Goal: Task Accomplishment & Management: Use online tool/utility

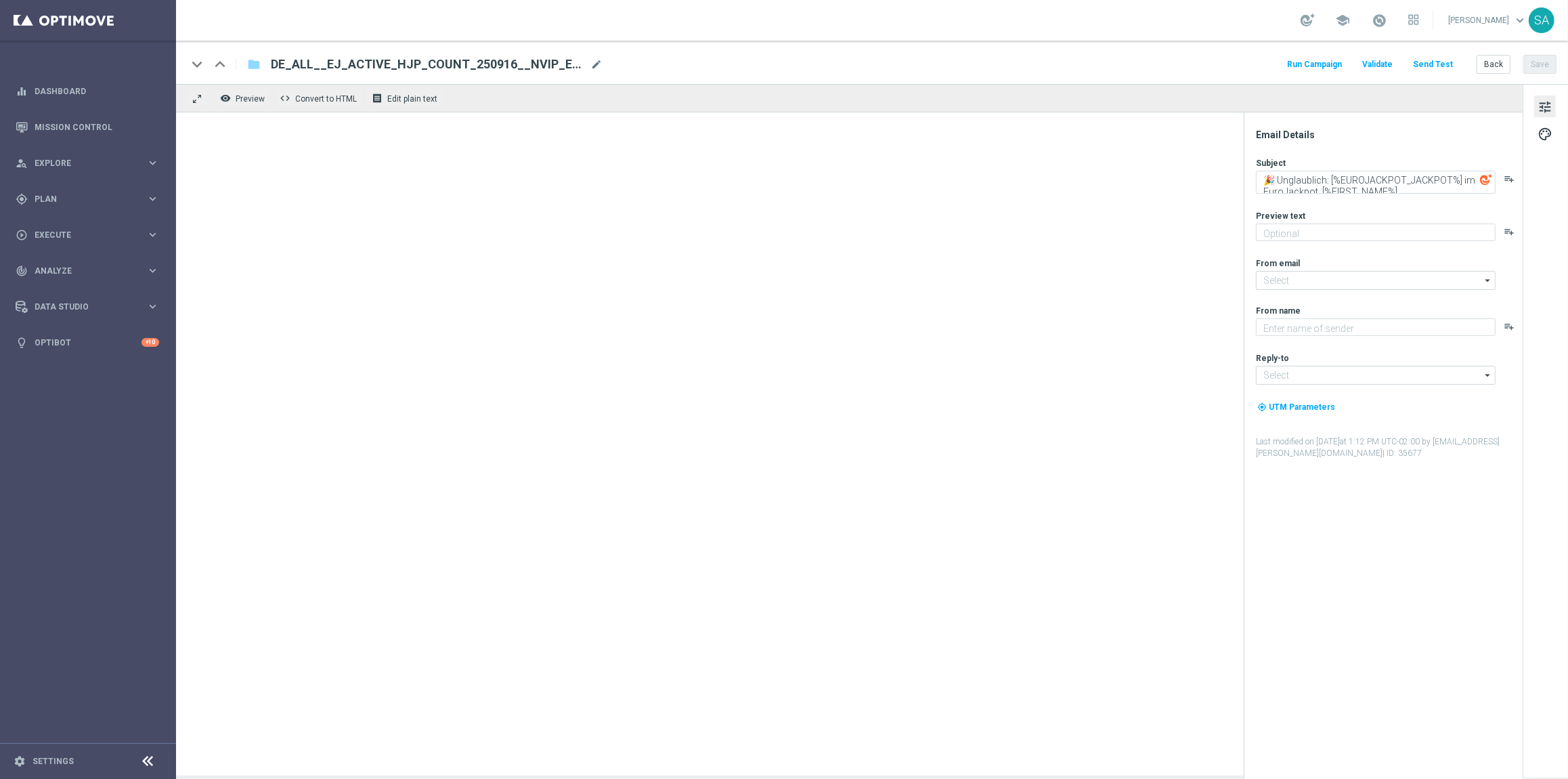
type textarea "Hol dir jetzt deine Chance auf den Jackpot."
type textarea "Lottoland"
type input "[EMAIL_ADDRESS][DOMAIN_NAME]"
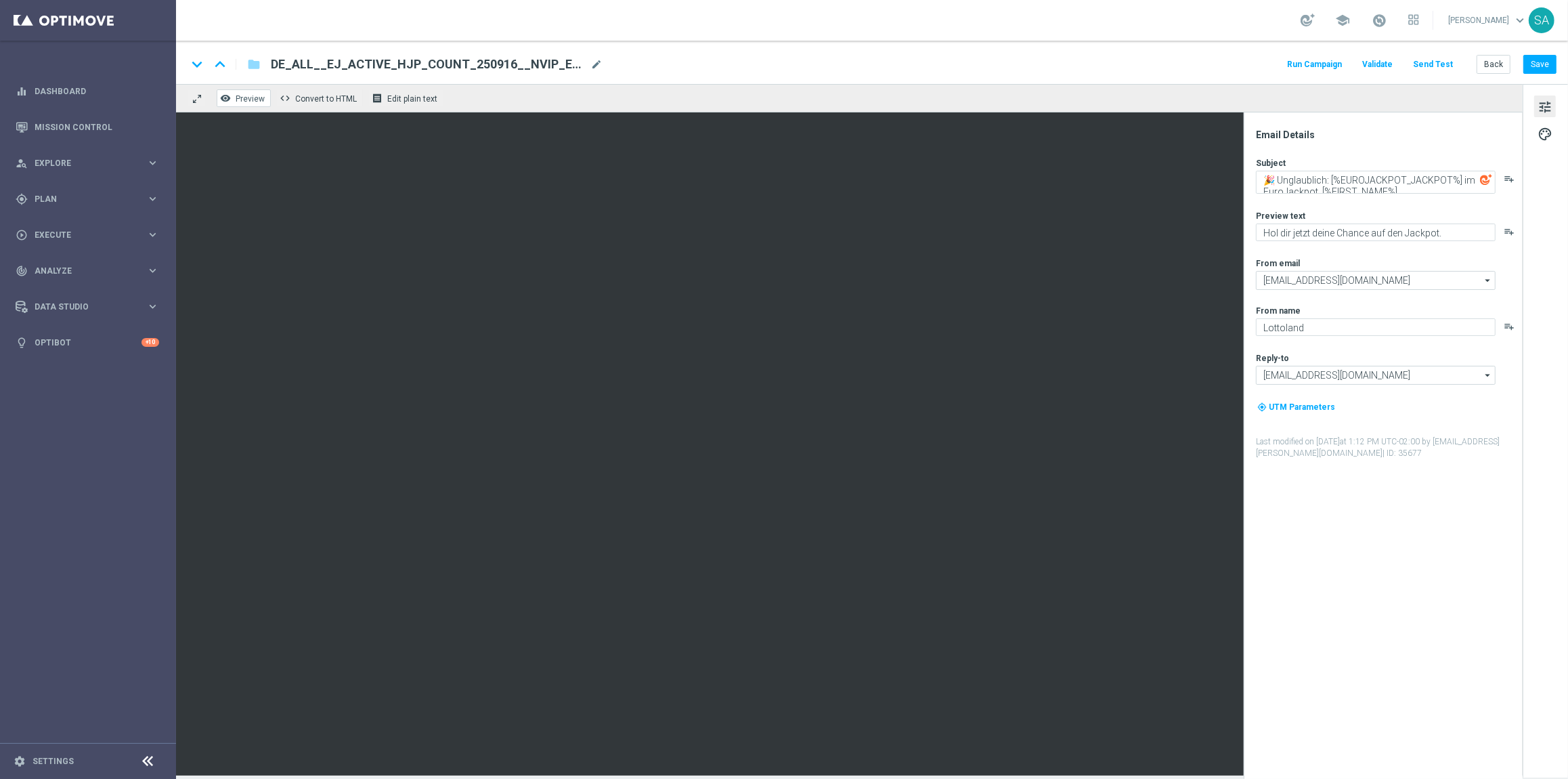
click at [249, 98] on span "Preview" at bounding box center [250, 99] width 29 height 10
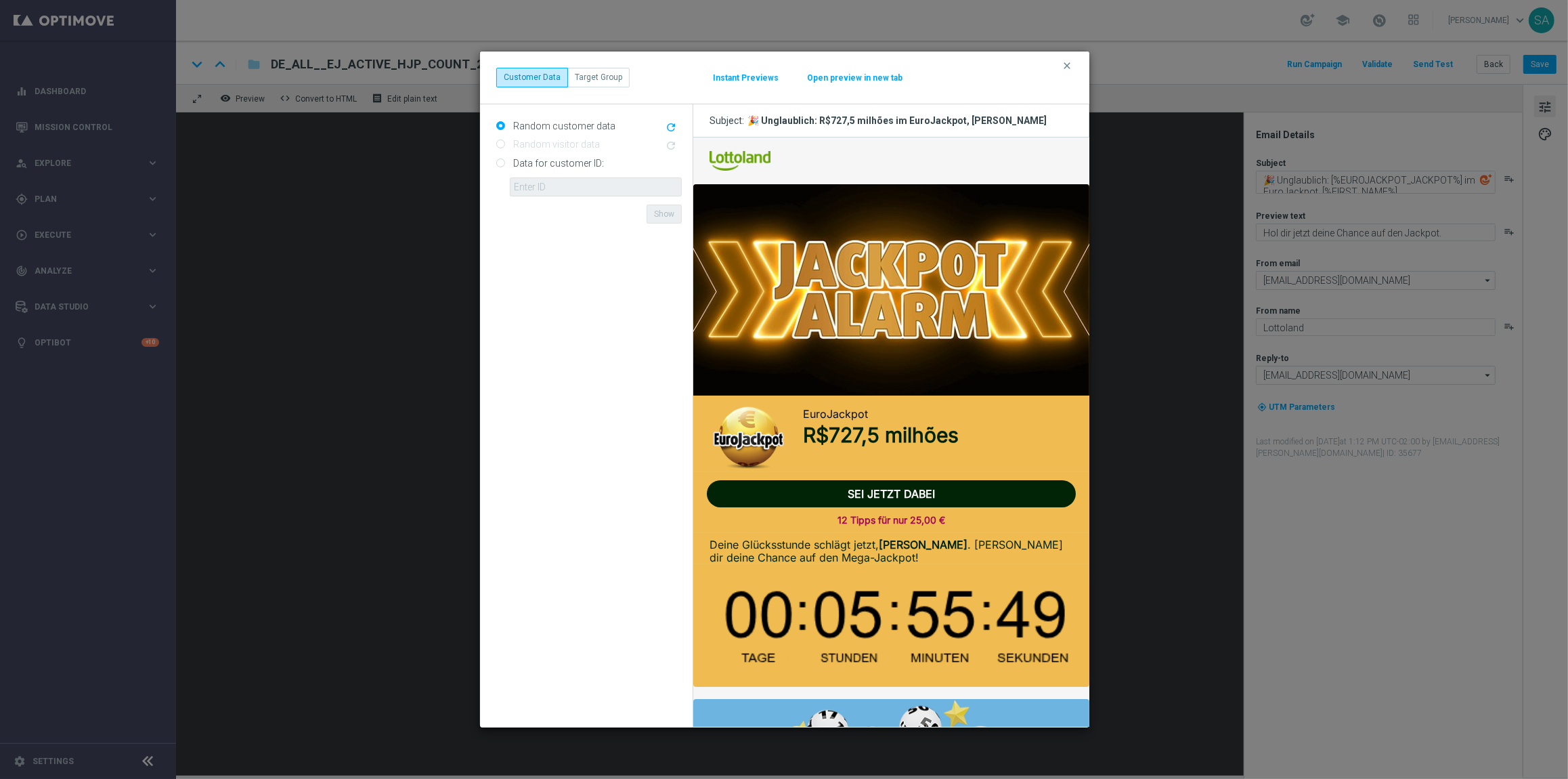
click at [747, 79] on button "Instant Previews" at bounding box center [746, 77] width 67 height 11
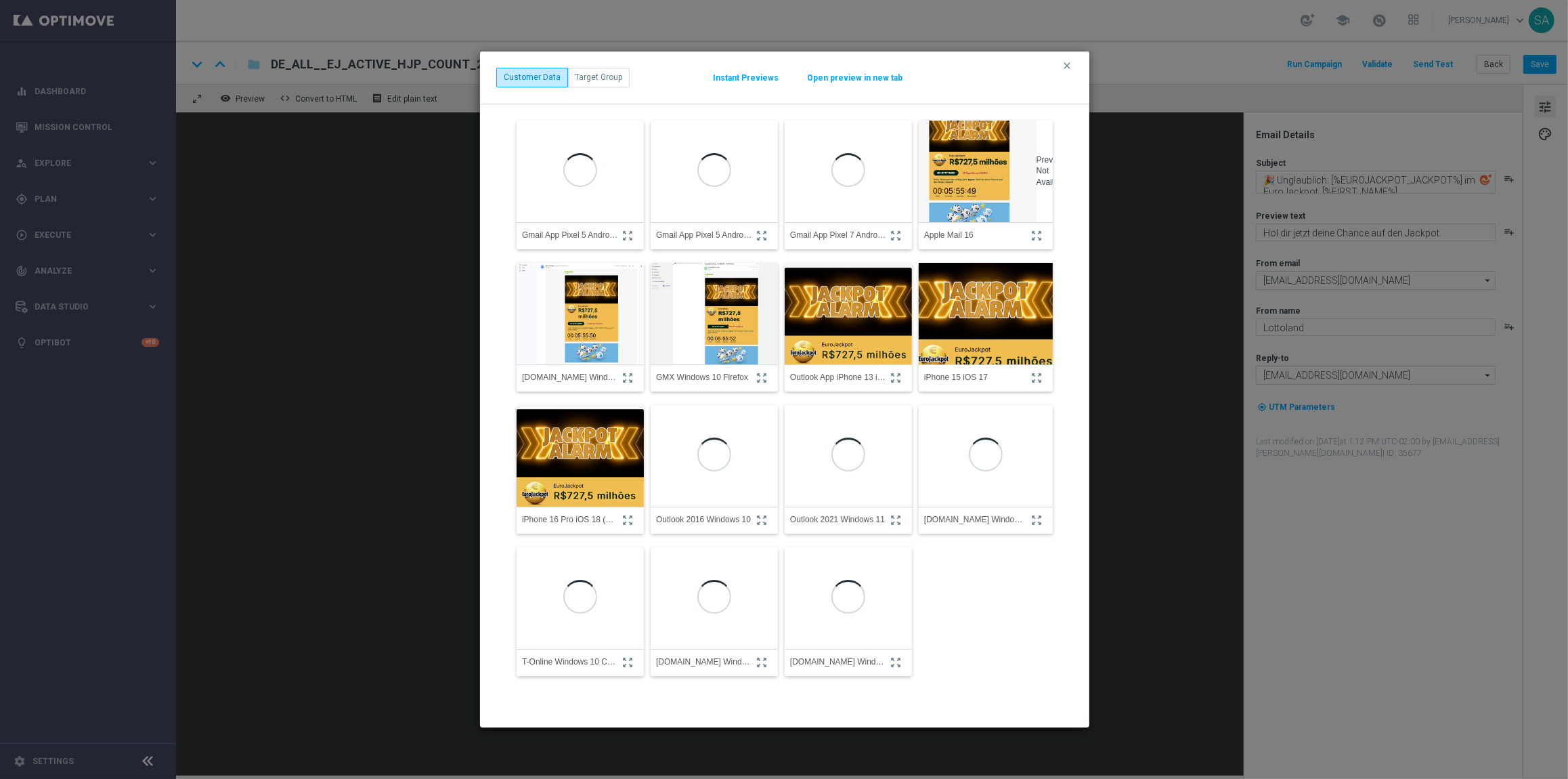
click at [995, 327] on img at bounding box center [985, 313] width 147 height 158
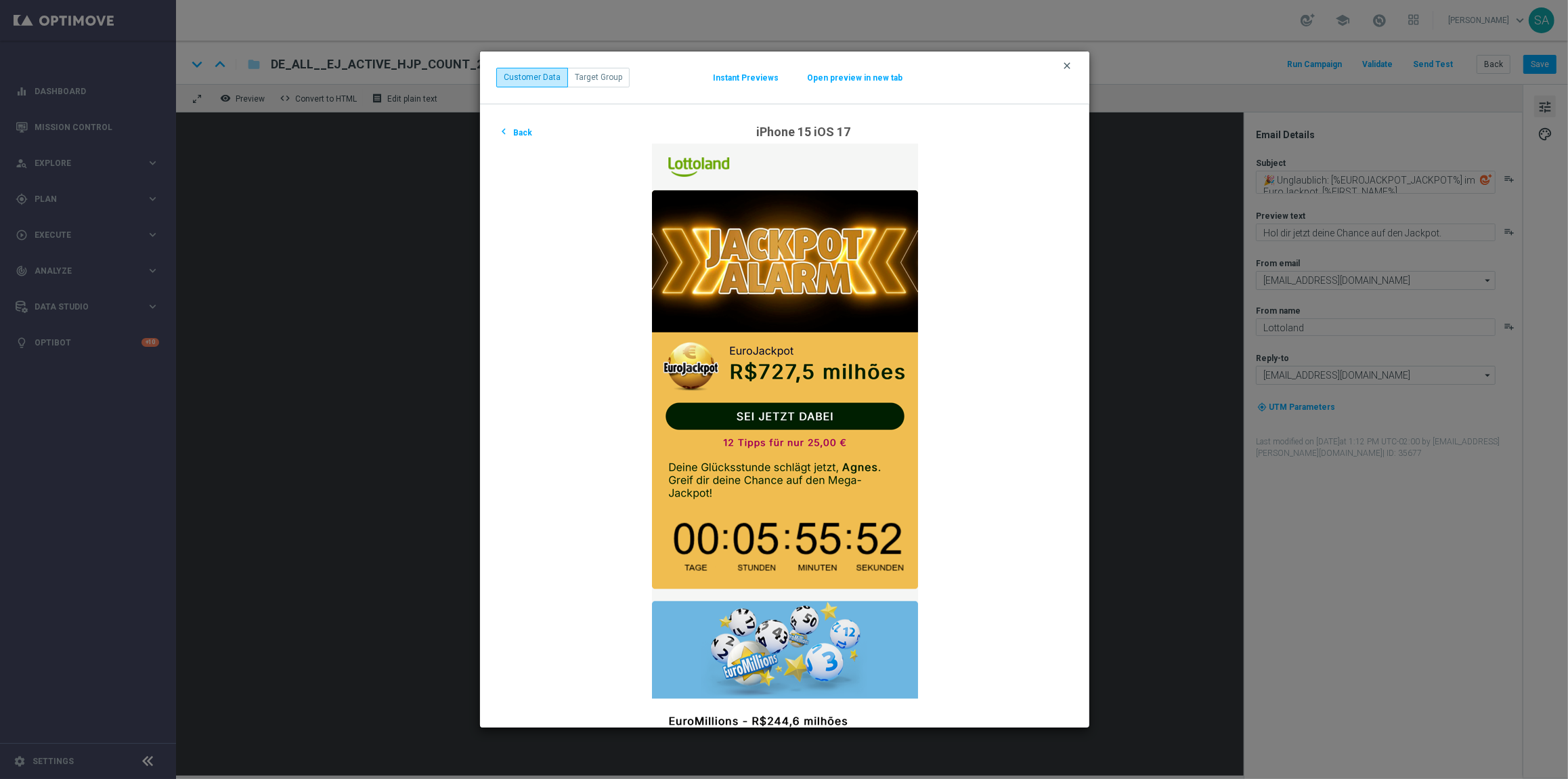
click at [1067, 64] on icon "clear" at bounding box center [1067, 65] width 11 height 11
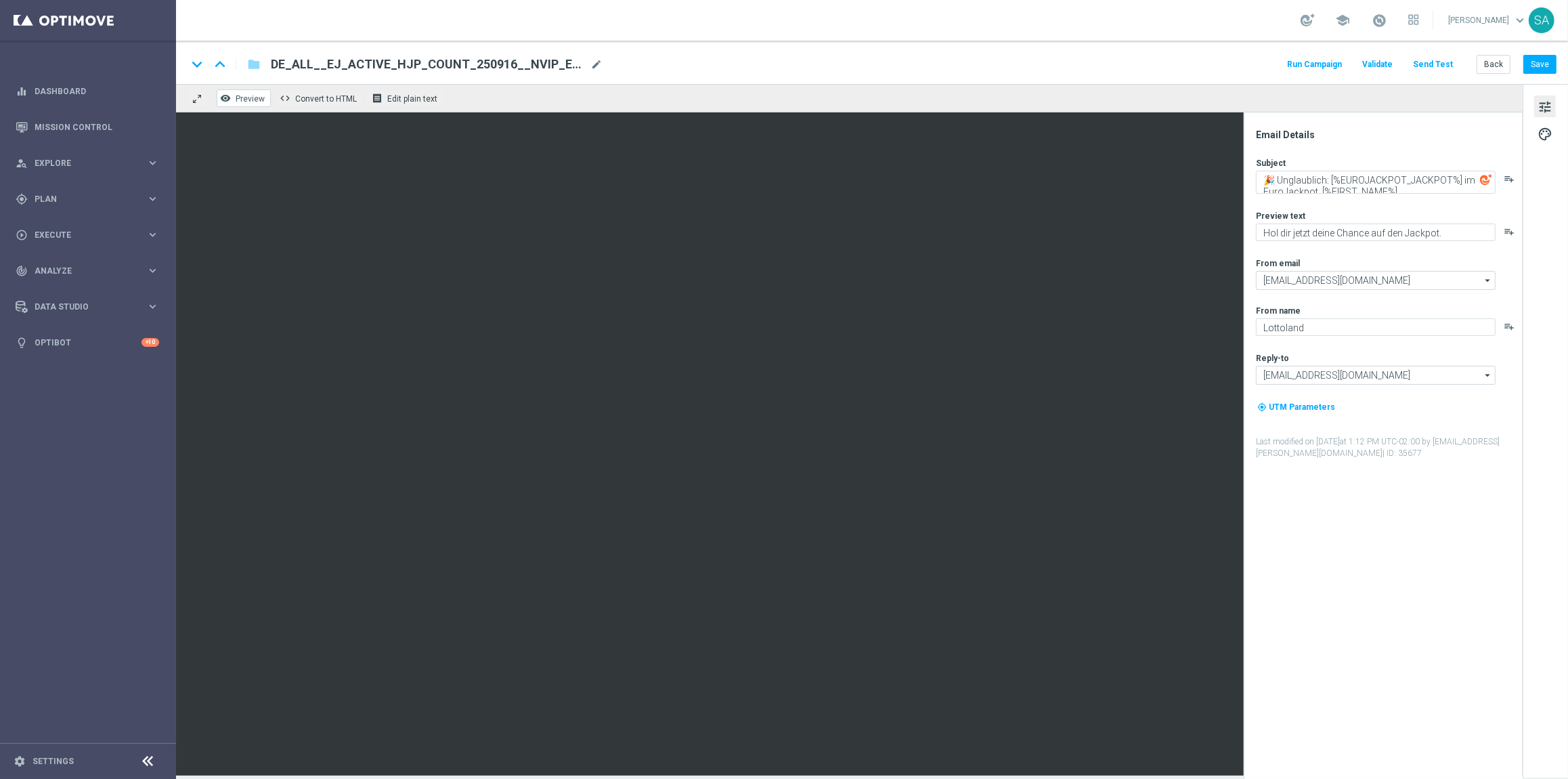
click at [253, 95] on span "Preview" at bounding box center [250, 99] width 29 height 10
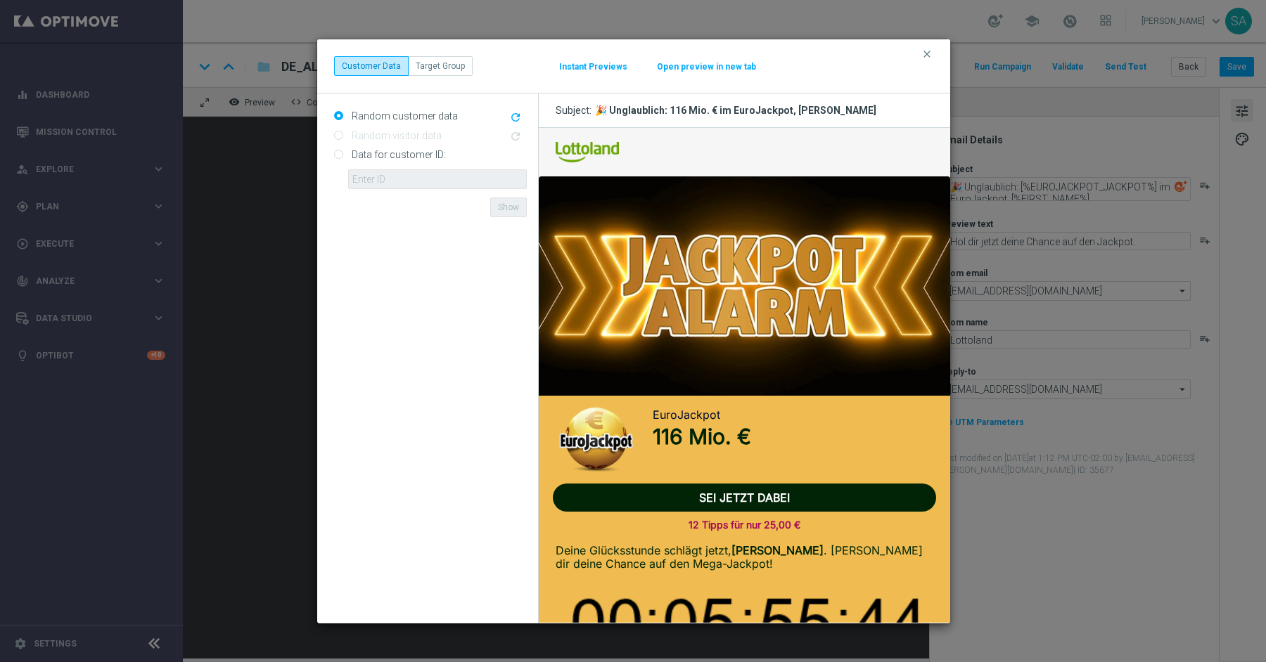
click at [1119, 383] on modal-container "clear Customer Data Target Group Instant Previews Open preview in new tab Rando…" at bounding box center [633, 331] width 1266 height 662
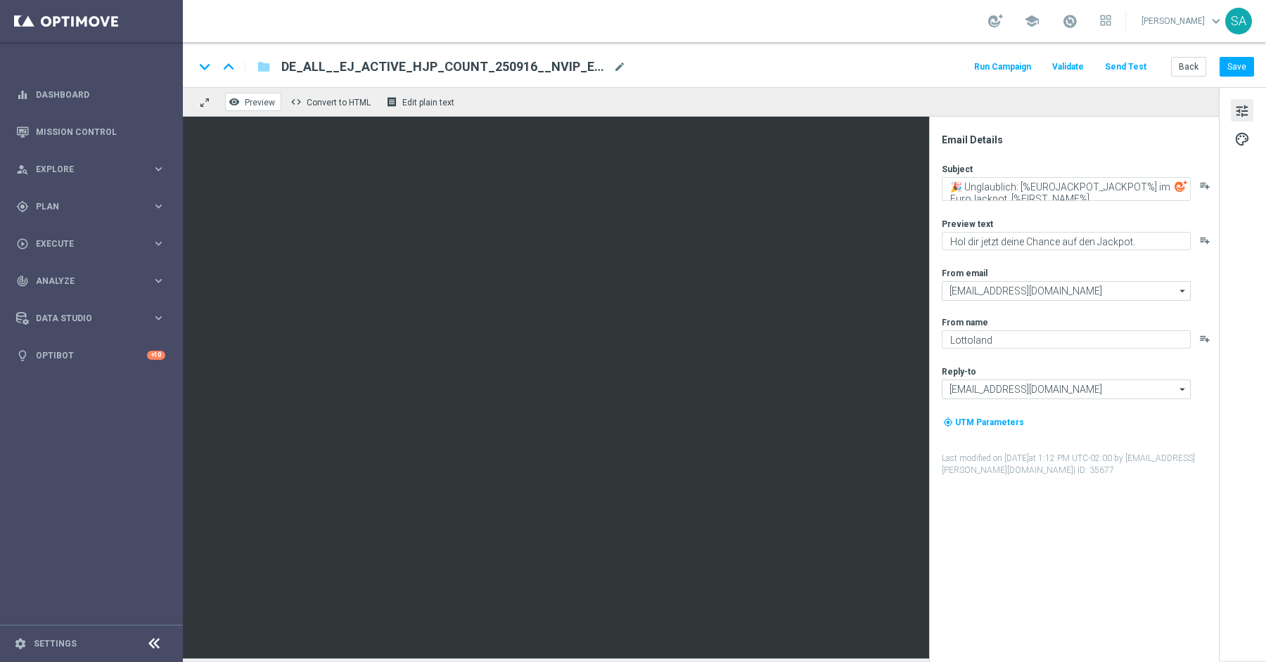
click at [248, 101] on span "Preview" at bounding box center [260, 103] width 30 height 10
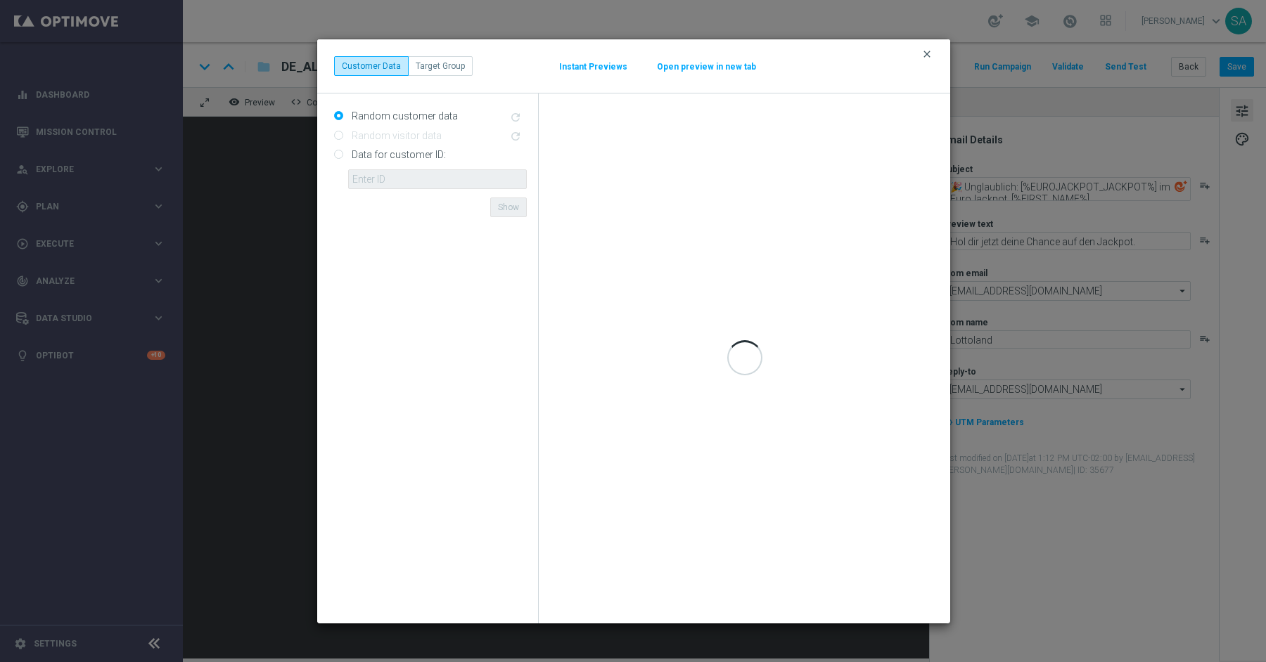
click at [925, 54] on icon "clear" at bounding box center [926, 54] width 11 height 11
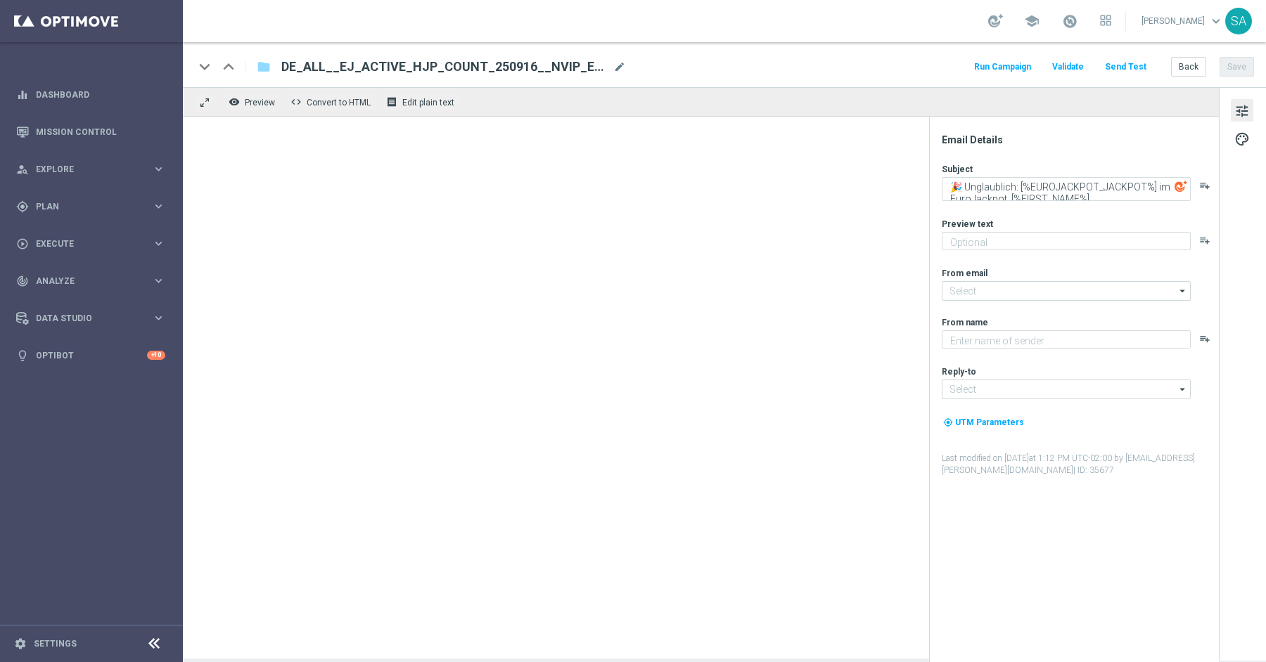
type textarea "Hol dir jetzt deine Chance auf den Jackpot."
type textarea "Lottoland"
type input "[EMAIL_ADDRESS][DOMAIN_NAME]"
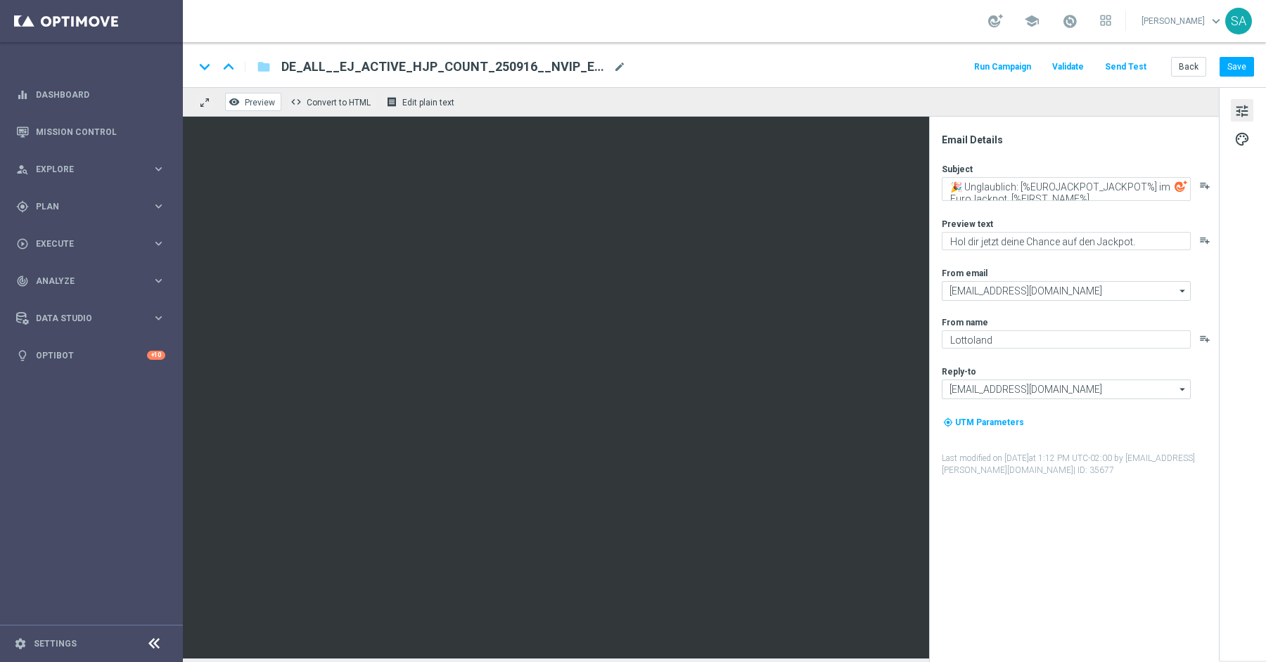
click at [257, 102] on span "Preview" at bounding box center [260, 103] width 30 height 10
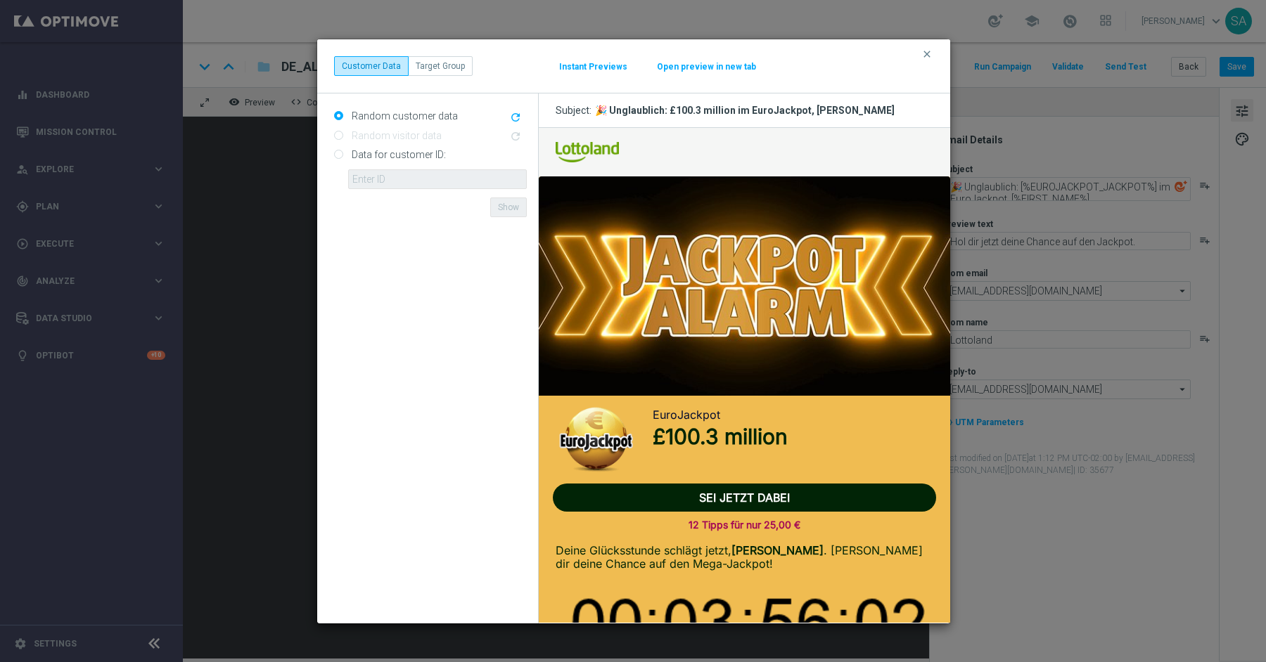
click at [515, 113] on icon "refresh" at bounding box center [515, 117] width 13 height 13
click at [515, 117] on icon "refresh" at bounding box center [515, 117] width 13 height 13
click at [511, 115] on icon "refresh" at bounding box center [515, 117] width 13 height 13
click at [591, 68] on button "Instant Previews" at bounding box center [593, 66] width 70 height 11
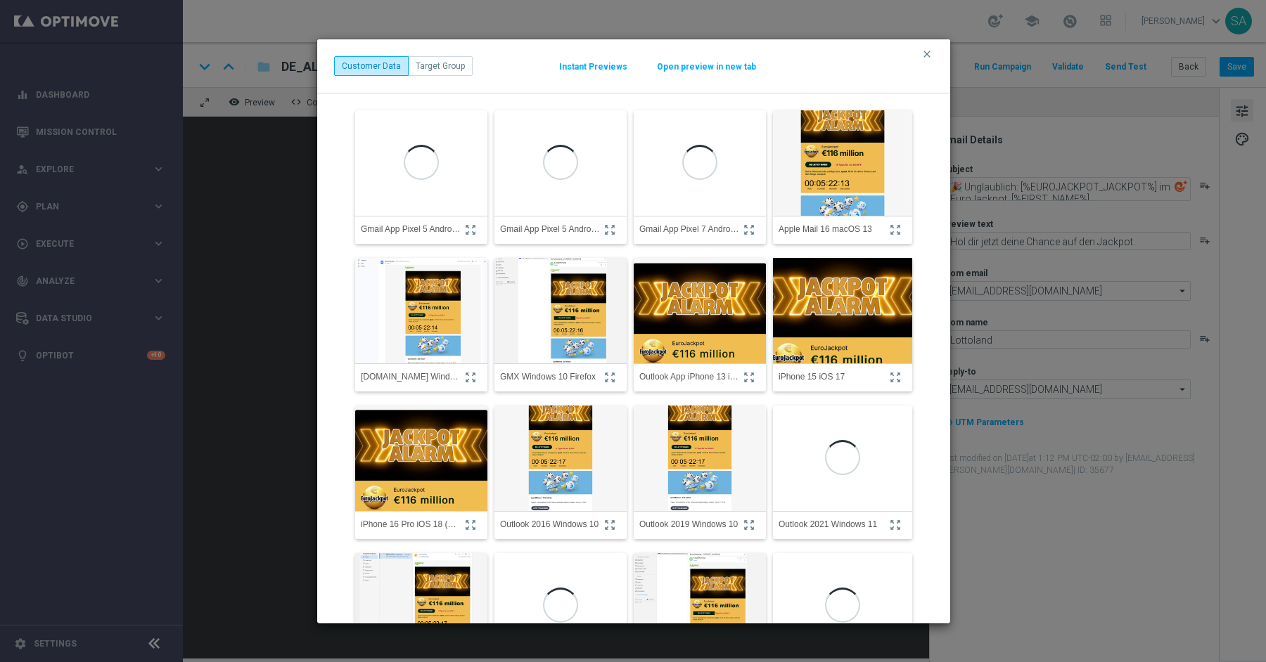
click at [833, 328] on img at bounding box center [842, 311] width 153 height 164
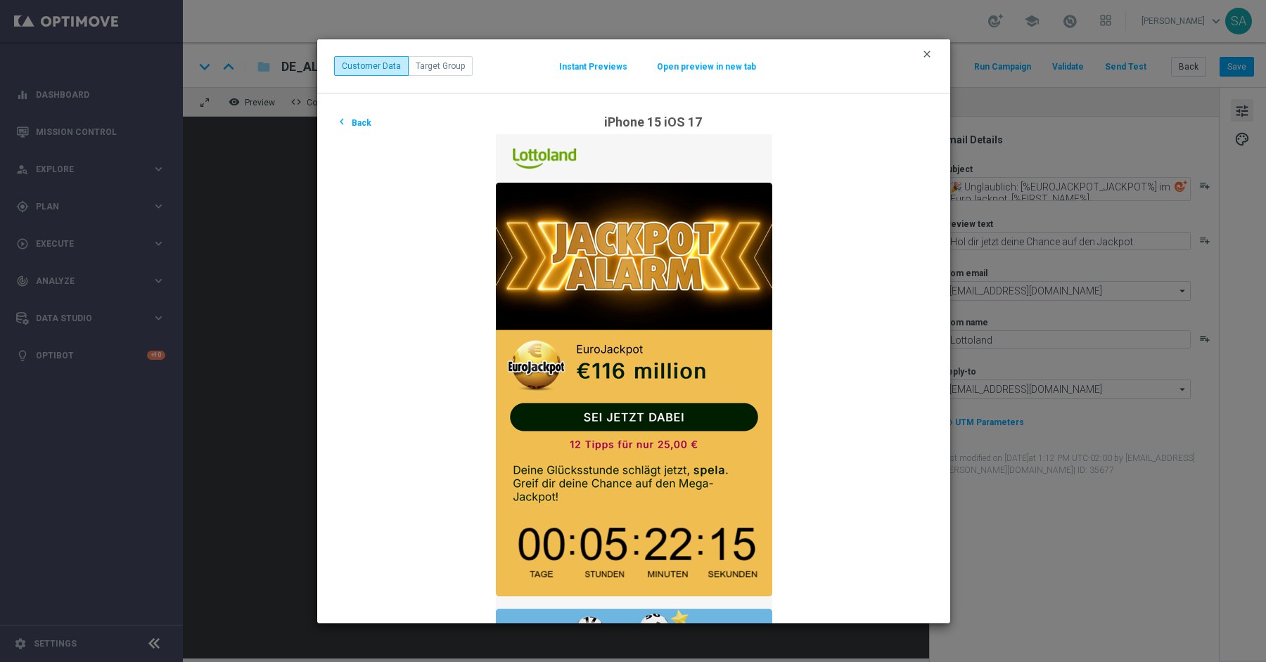
click at [929, 53] on icon "clear" at bounding box center [926, 54] width 11 height 11
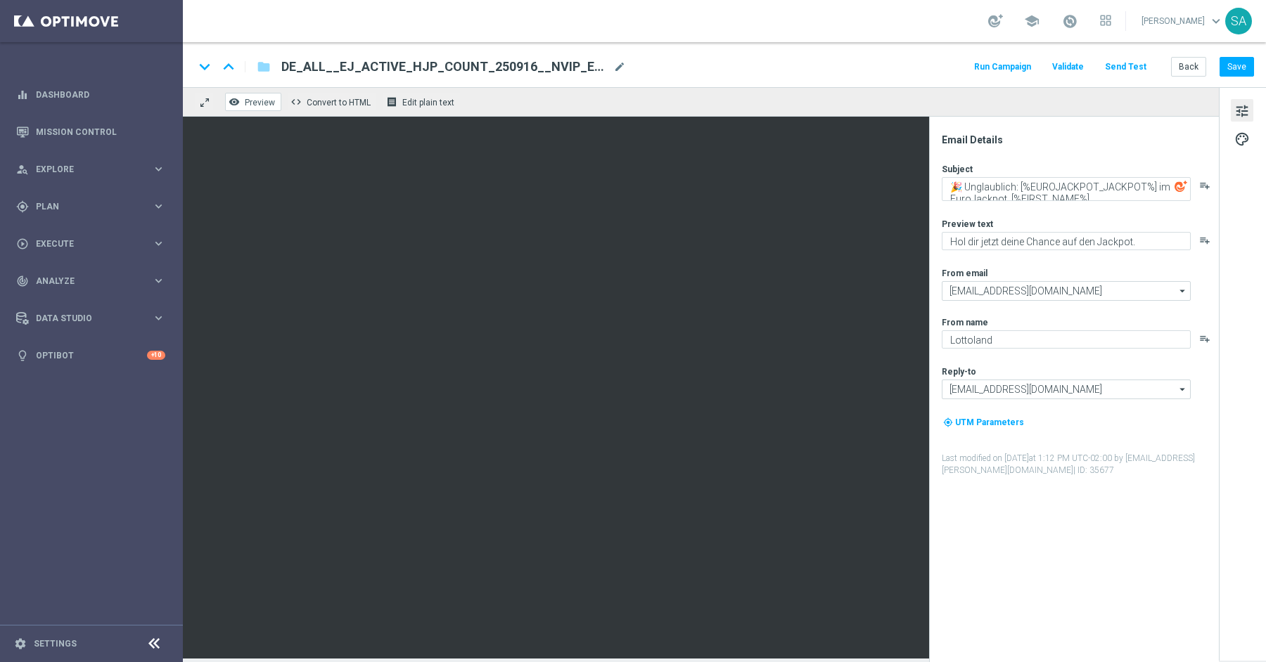
click at [251, 96] on button "remove_red_eye Preview" at bounding box center [253, 102] width 56 height 18
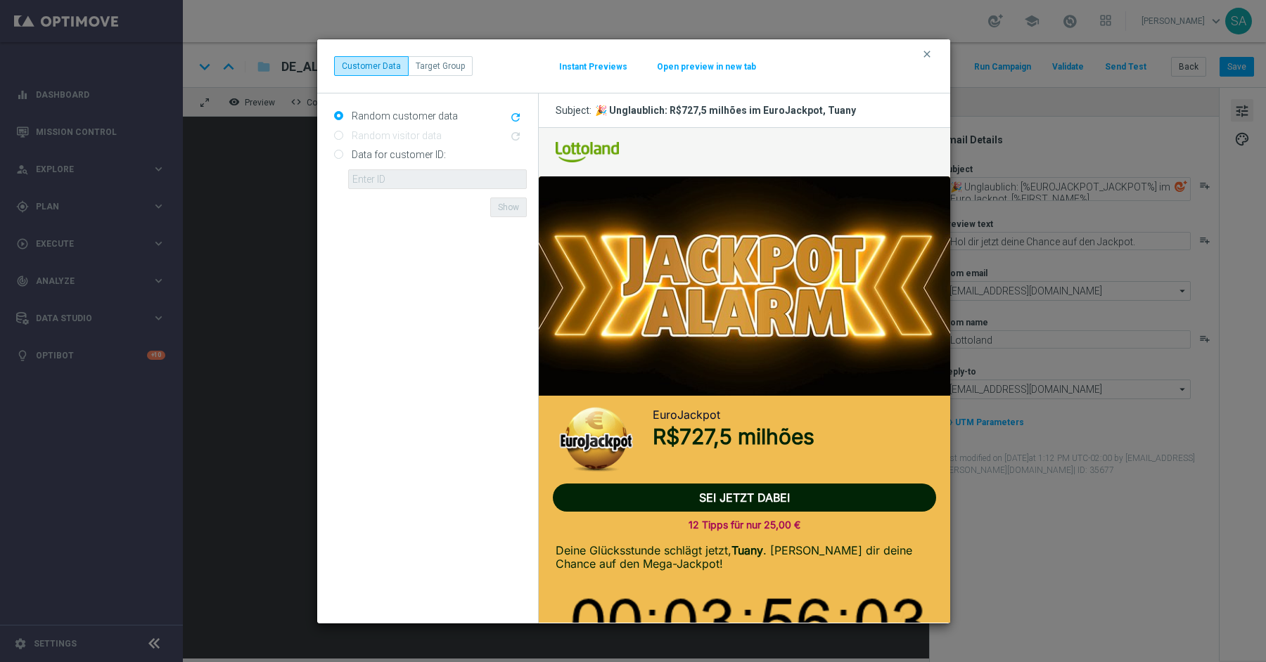
click at [515, 106] on div "Random customer data refresh" at bounding box center [430, 114] width 193 height 18
click at [515, 115] on icon "refresh" at bounding box center [515, 117] width 13 height 13
click at [513, 115] on icon "refresh" at bounding box center [515, 117] width 13 height 13
click at [589, 68] on button "Instant Previews" at bounding box center [593, 66] width 70 height 11
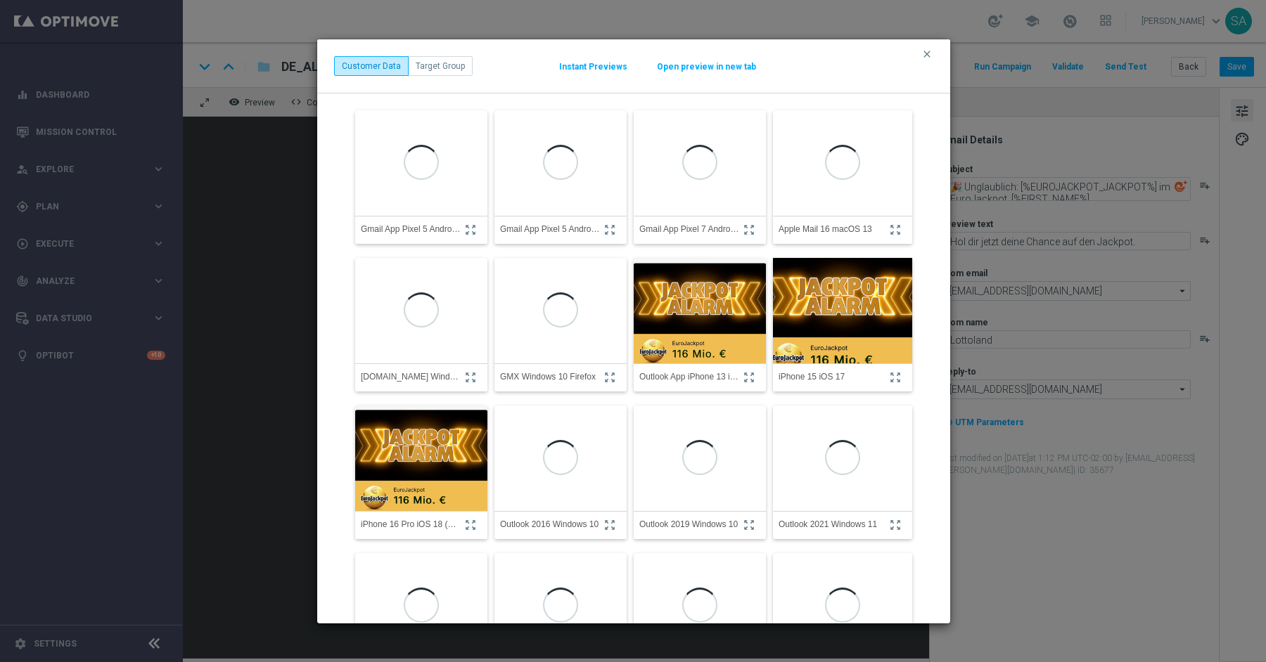
click at [838, 321] on img at bounding box center [842, 311] width 153 height 164
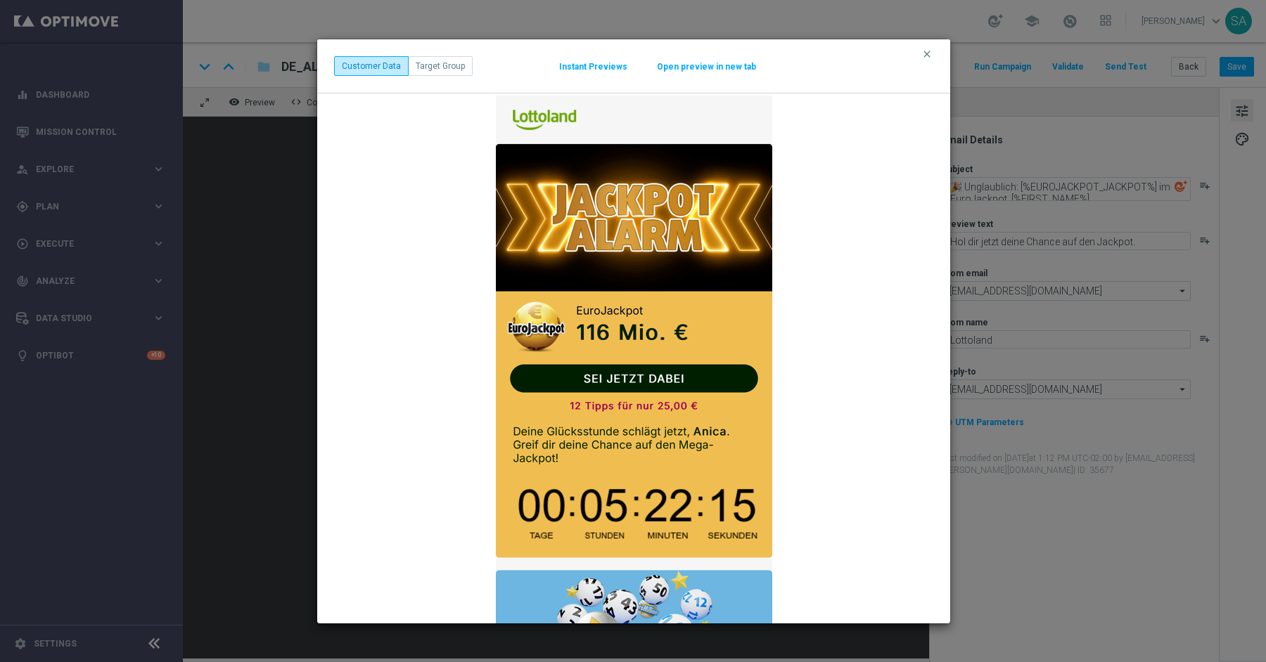
scroll to position [34, 0]
